Goal: Navigation & Orientation: Find specific page/section

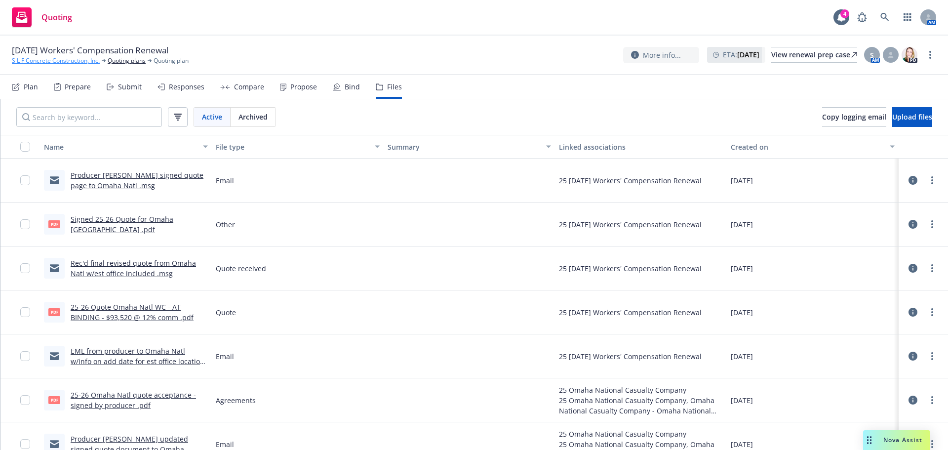
click at [38, 59] on link "S L F Concrete Construction, Inc." at bounding box center [56, 60] width 88 height 9
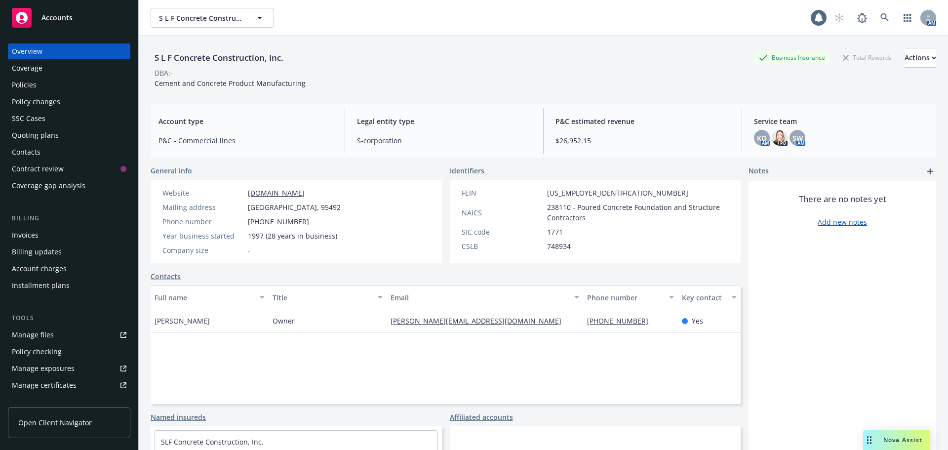
click at [52, 16] on span "Accounts" at bounding box center [56, 18] width 31 height 8
